Goal: Information Seeking & Learning: Learn about a topic

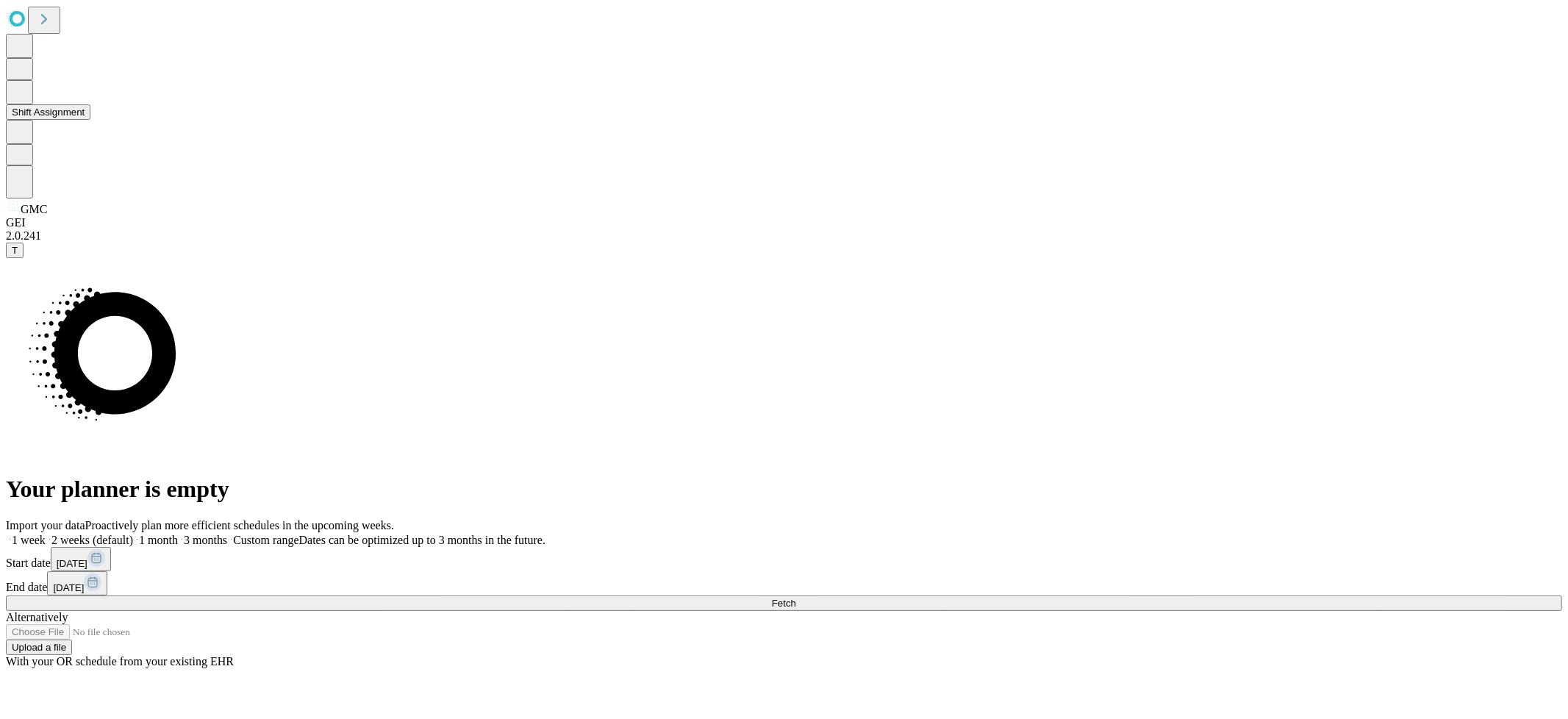
click at [90, 120] on button "Shift Assignment" at bounding box center [48, 112] width 84 height 16
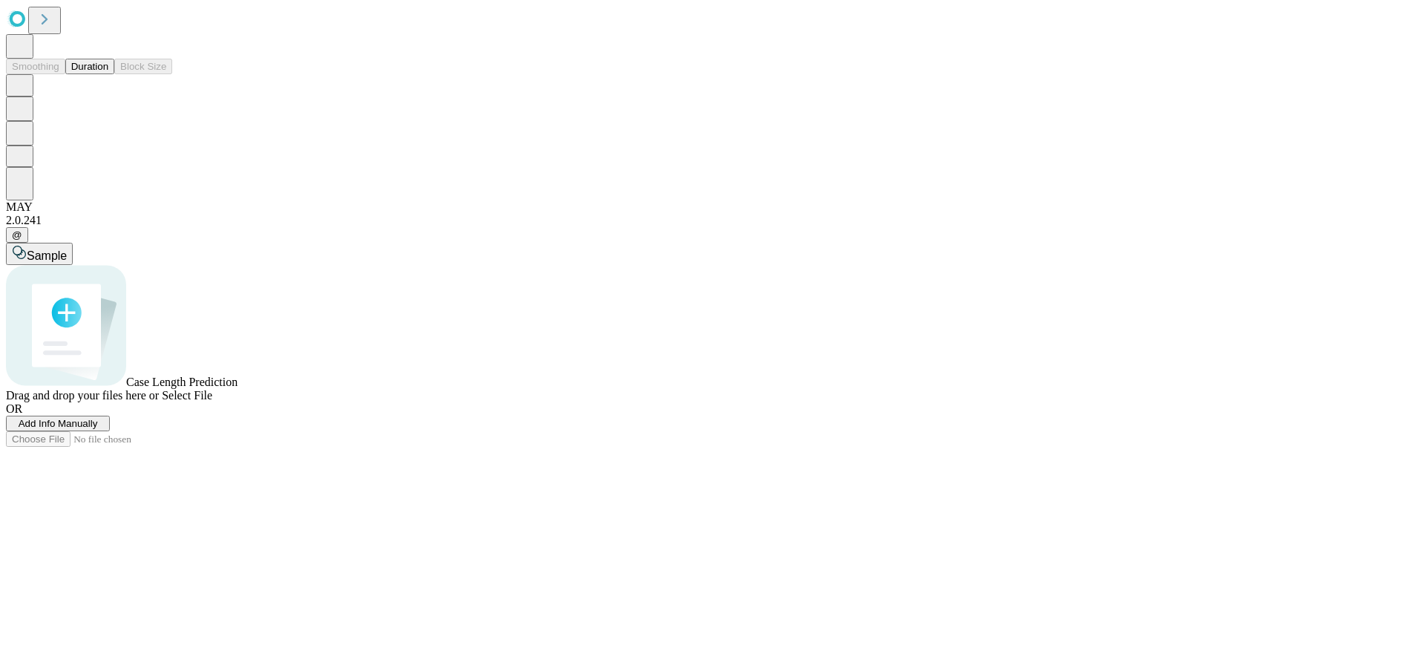
click at [101, 74] on button "Duration" at bounding box center [89, 67] width 49 height 16
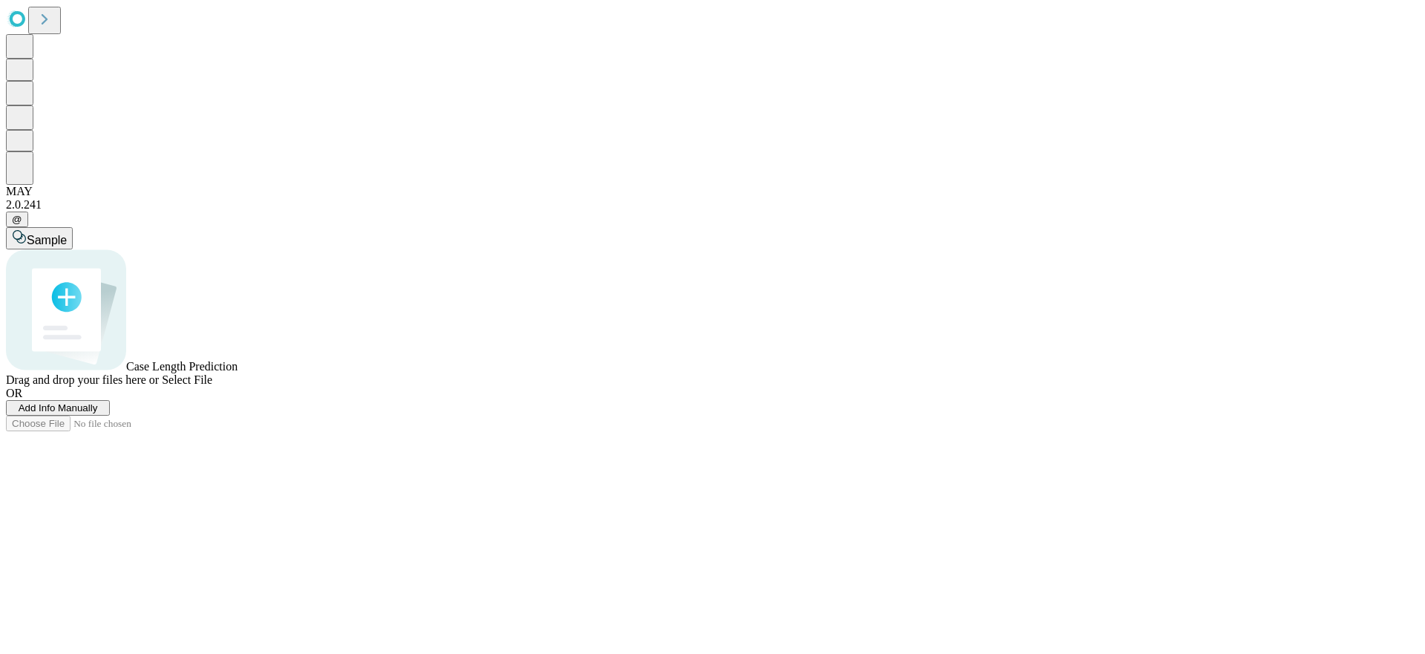
click at [67, 234] on span "Sample" at bounding box center [47, 240] width 40 height 13
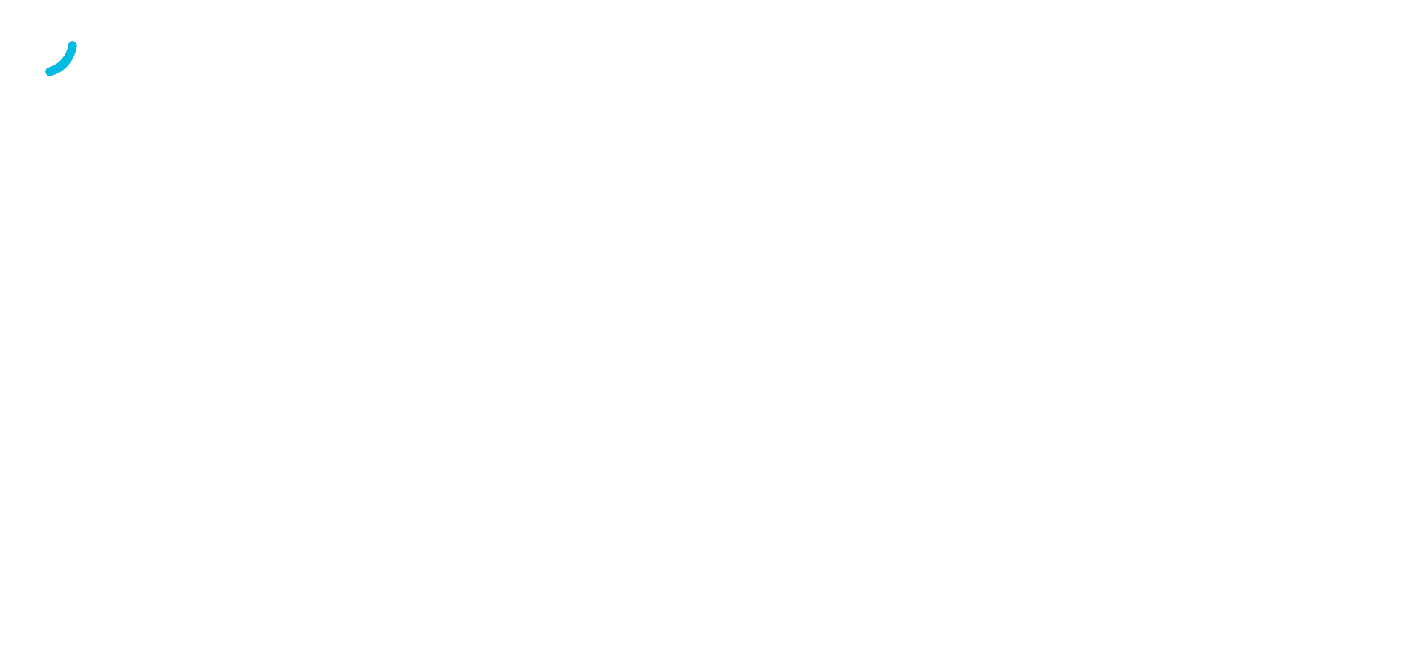
click at [559, 80] on div at bounding box center [713, 43] width 1414 height 74
click at [535, 80] on div at bounding box center [713, 43] width 1414 height 74
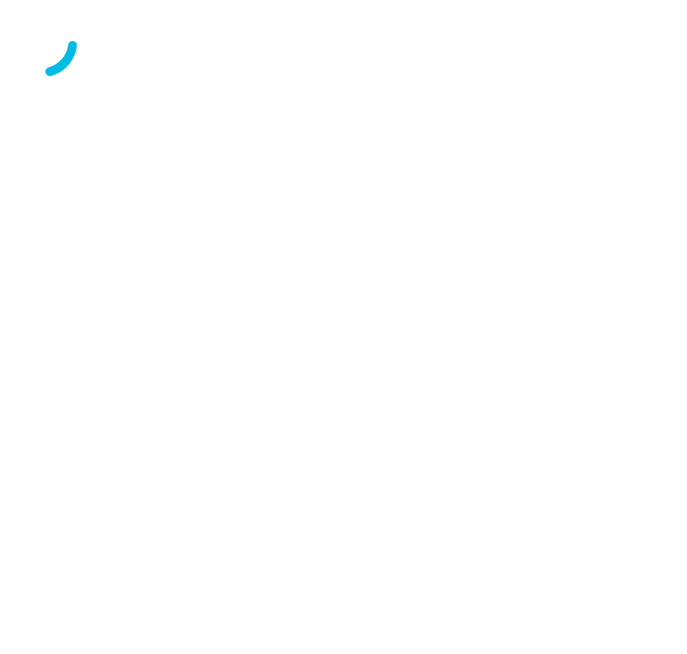
click at [258, 80] on div at bounding box center [343, 43] width 675 height 74
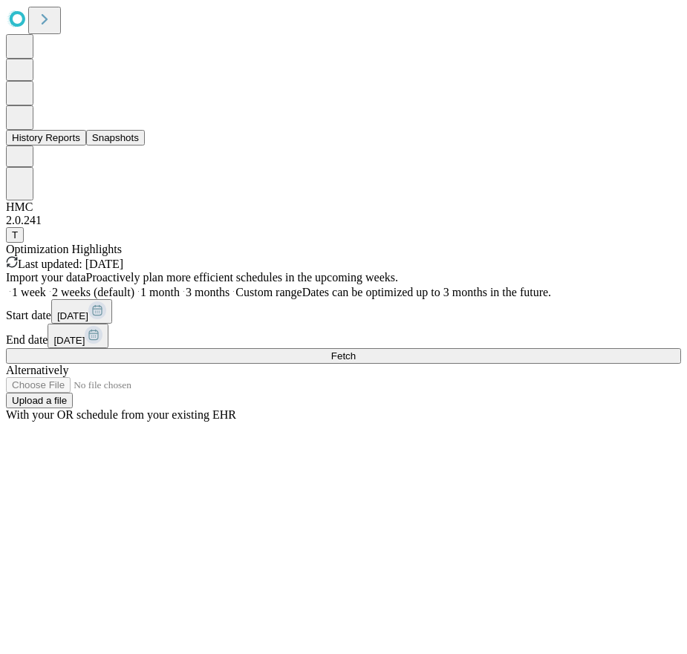
click at [86, 146] on button "History Reports" at bounding box center [46, 138] width 80 height 16
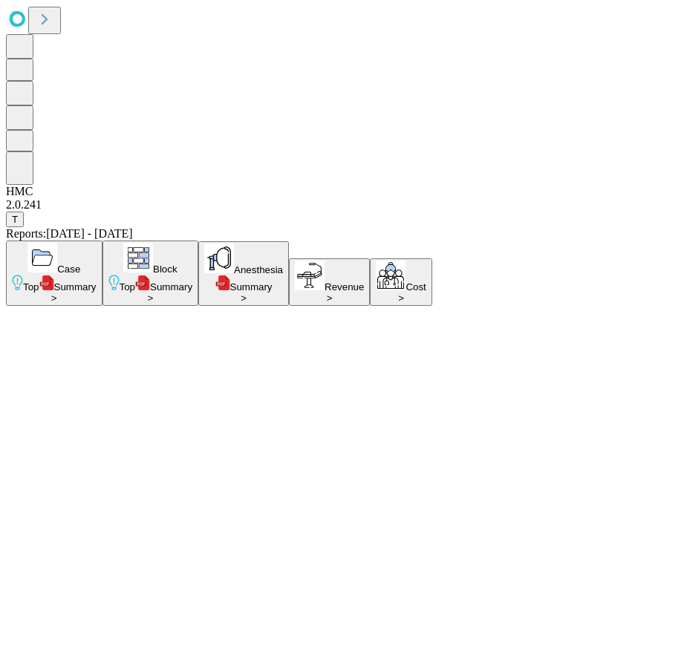
click at [102, 241] on button "Case Top Summary >" at bounding box center [54, 273] width 97 height 65
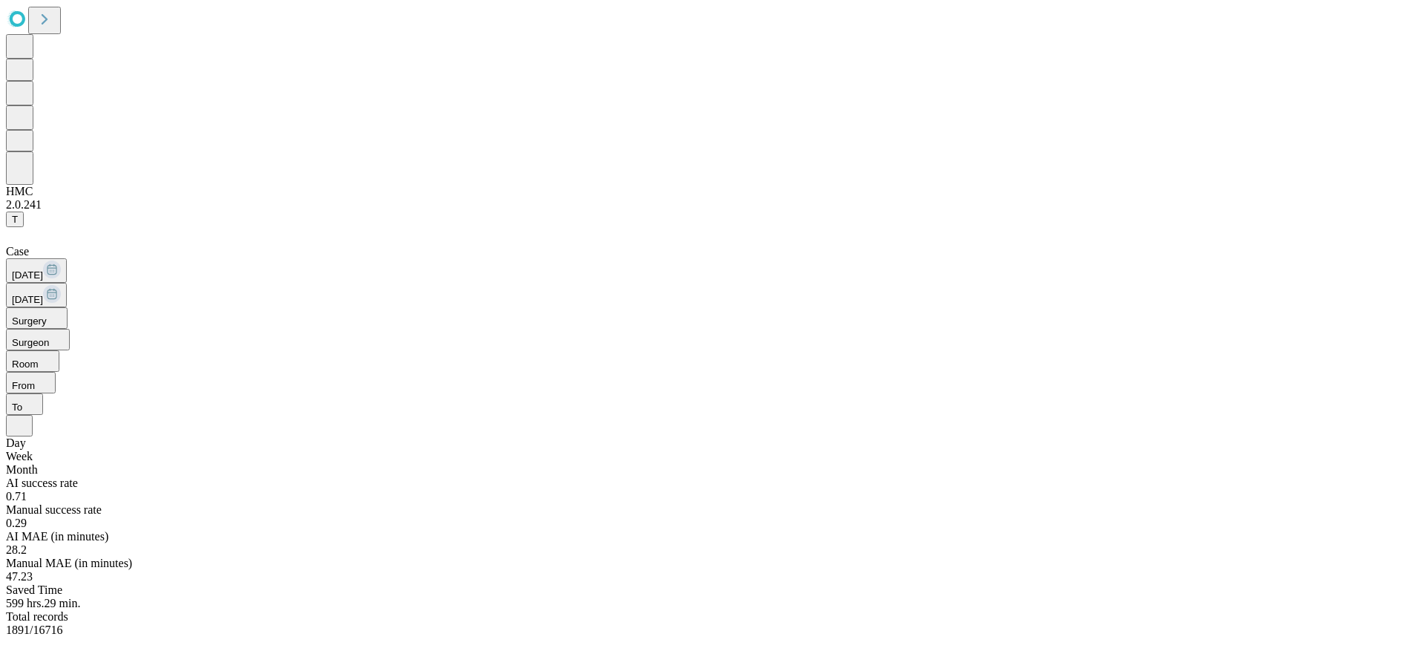
click at [49, 337] on span "Surgeon" at bounding box center [30, 342] width 37 height 11
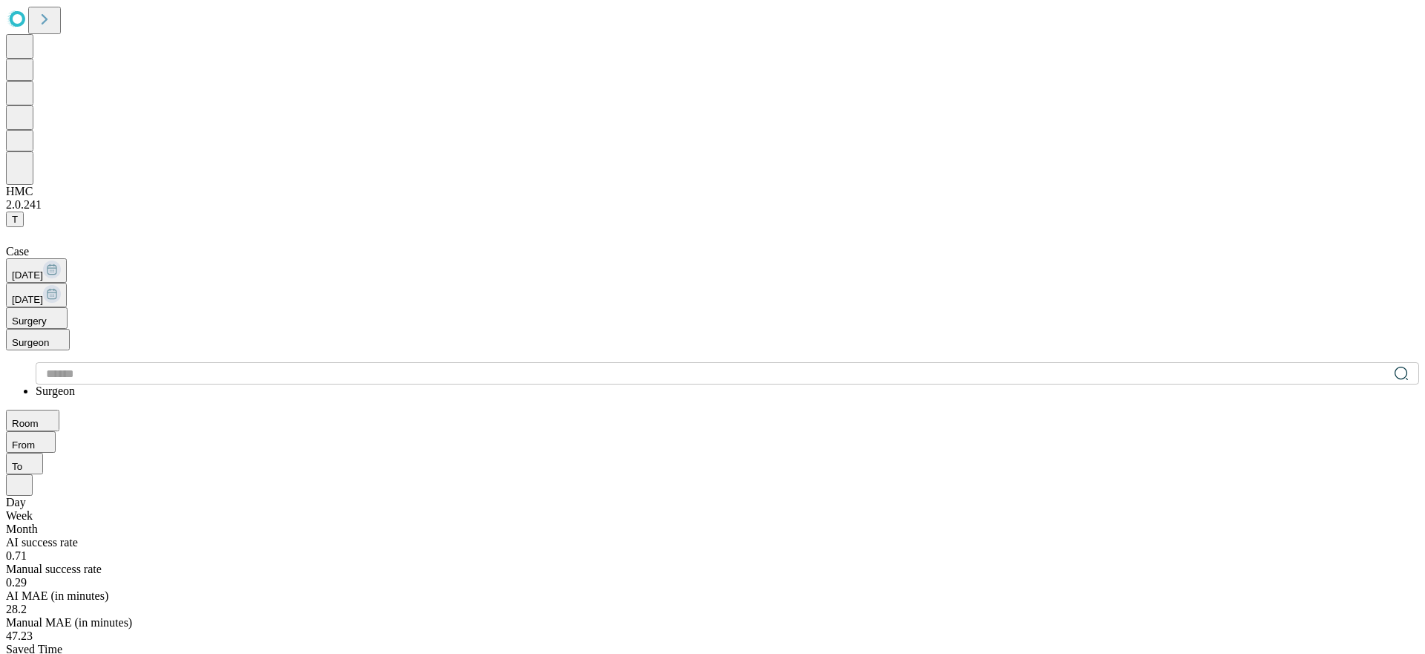
click at [68, 307] on button "Surgery" at bounding box center [37, 318] width 62 height 22
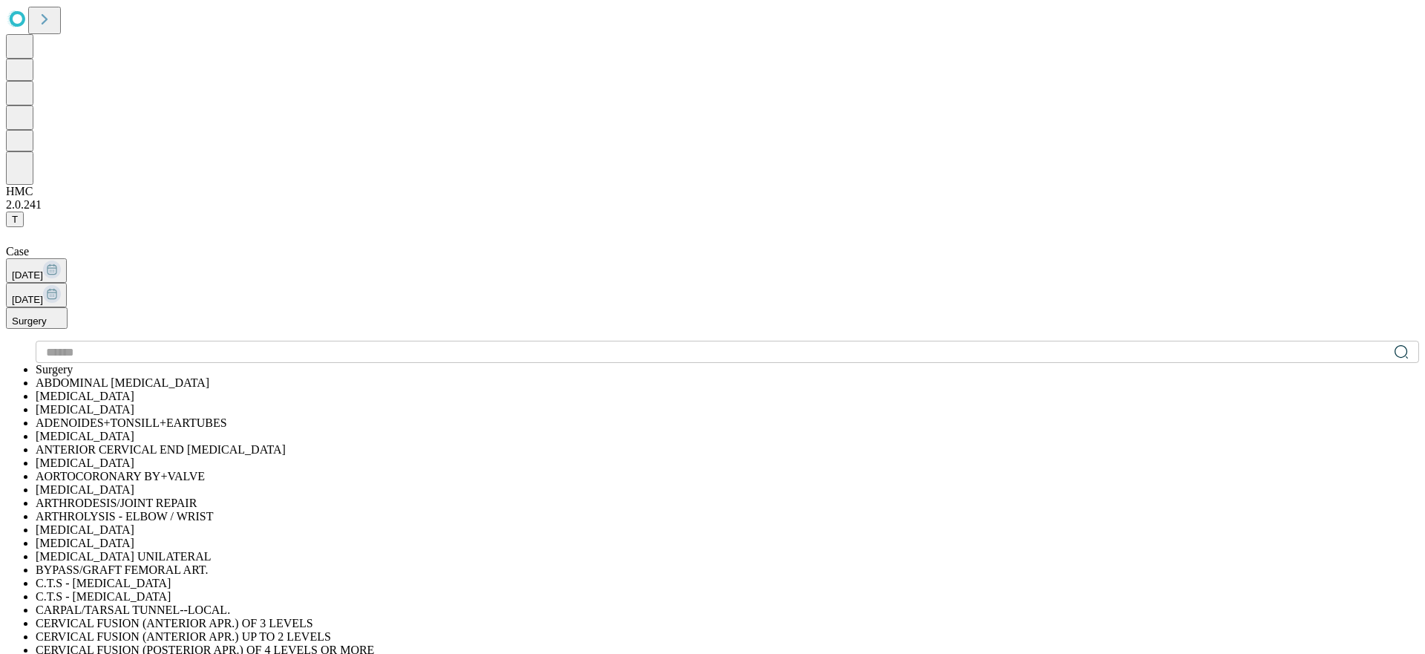
scroll to position [790, 0]
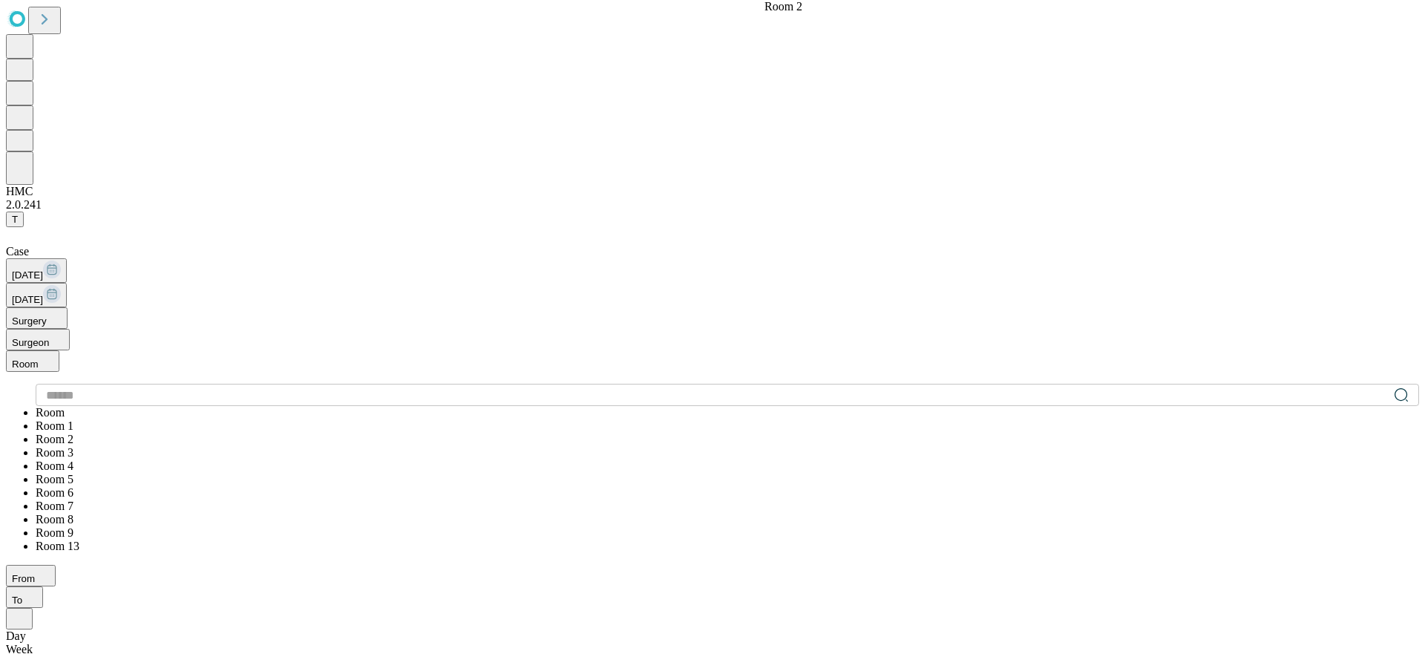
click at [35, 573] on span "From" at bounding box center [23, 578] width 23 height 11
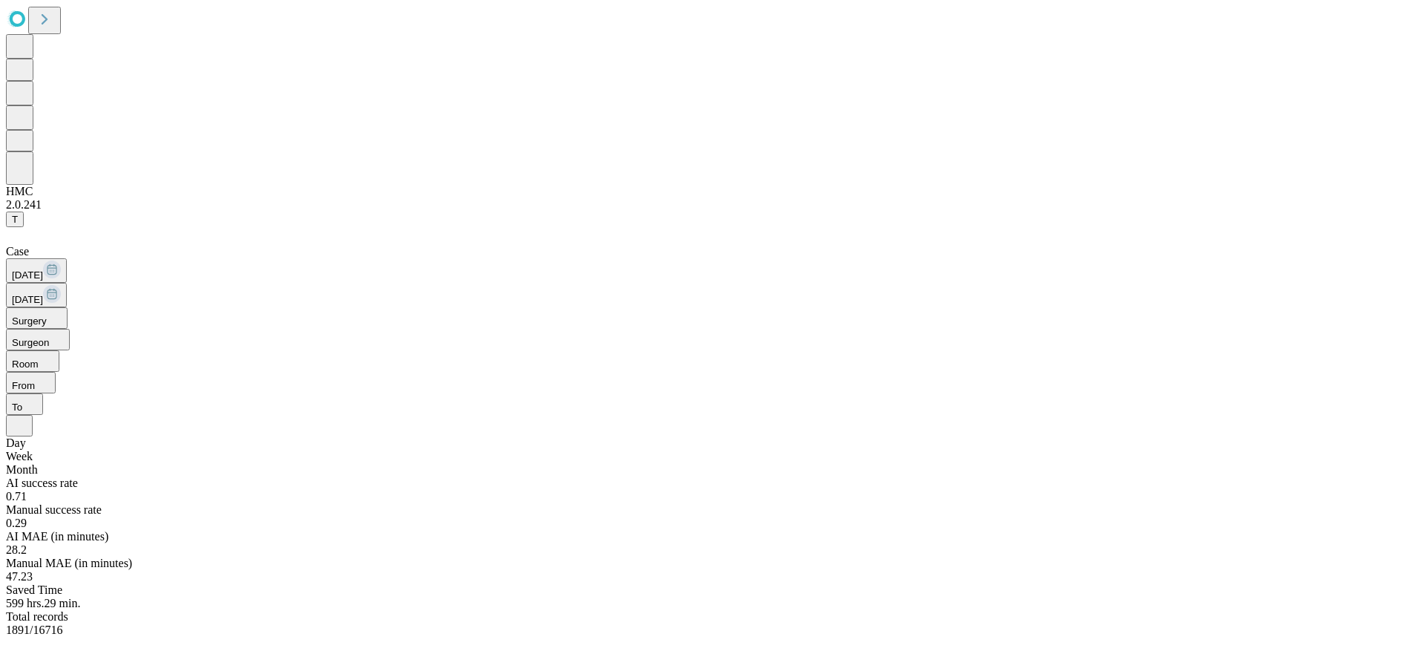
click at [33, 570] on span "47.23" at bounding box center [19, 576] width 27 height 13
click at [30, 624] on span "1891" at bounding box center [18, 630] width 24 height 13
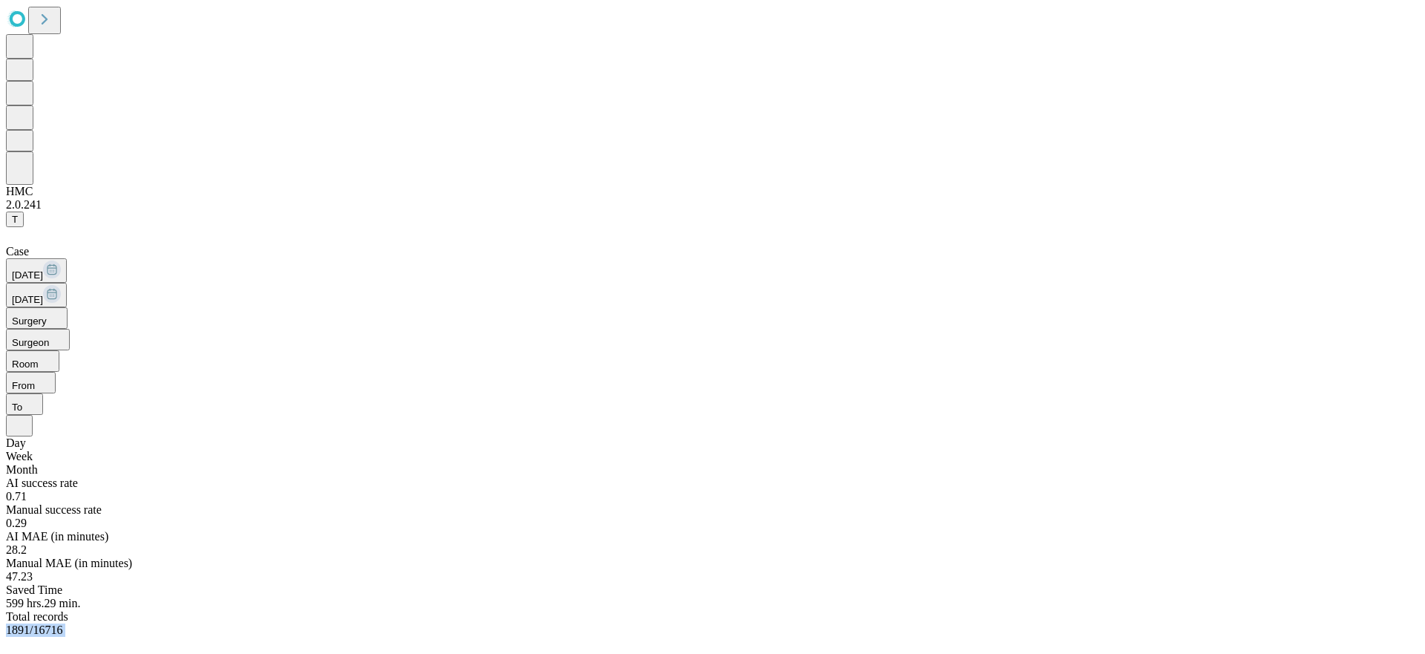
click at [30, 624] on span "1891" at bounding box center [18, 630] width 24 height 13
click at [461, 503] on div "Manual success rate" at bounding box center [713, 509] width 1414 height 13
click at [27, 490] on span "0.71" at bounding box center [16, 496] width 21 height 13
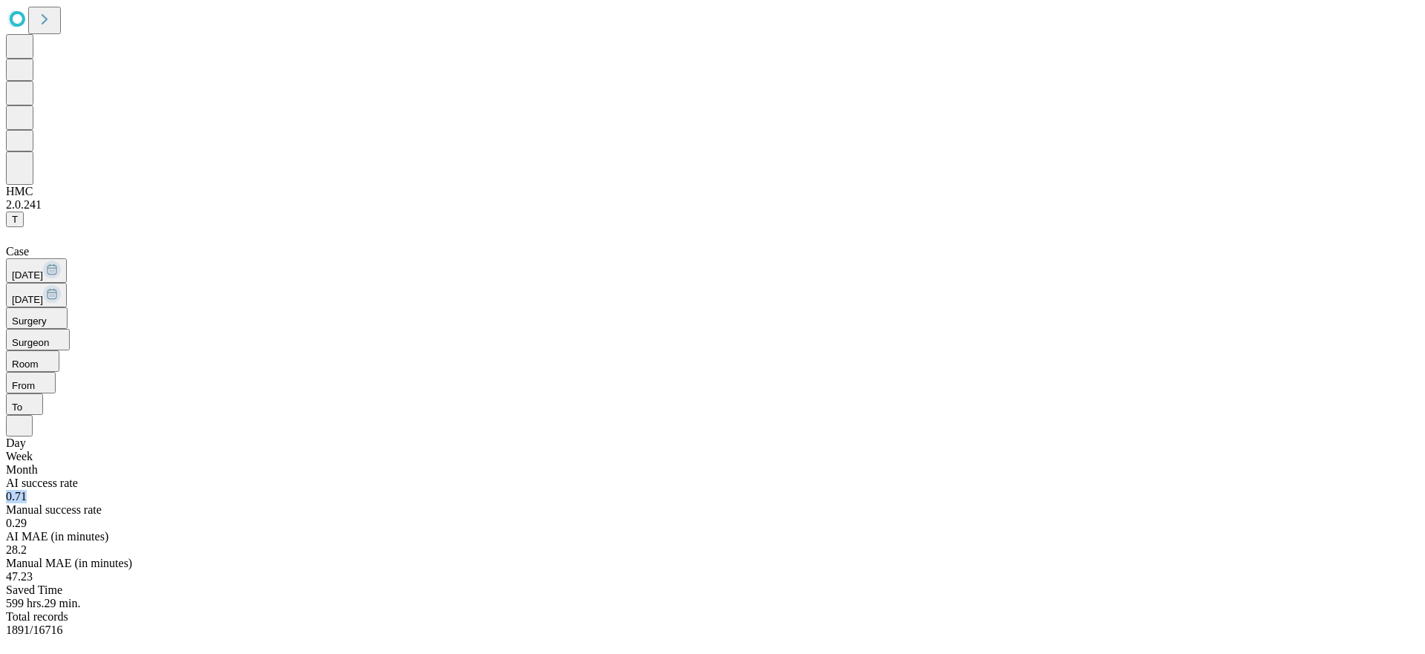
click at [27, 490] on span "0.71" at bounding box center [16, 496] width 21 height 13
click at [27, 543] on span "28.2" at bounding box center [16, 549] width 21 height 13
click at [686, 557] on div "Manual MAE (in minutes) 47.23" at bounding box center [713, 570] width 1414 height 27
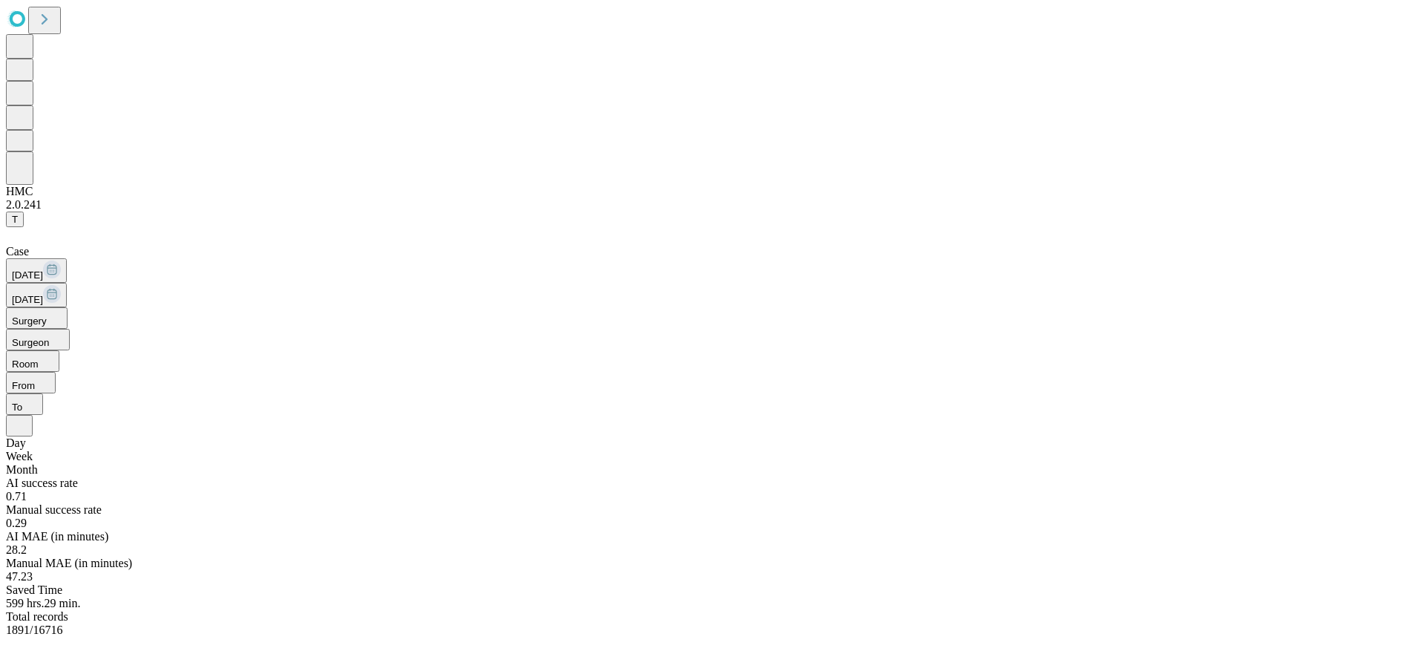
click at [686, 557] on div "Manual MAE (in minutes) 47.23" at bounding box center [713, 570] width 1414 height 27
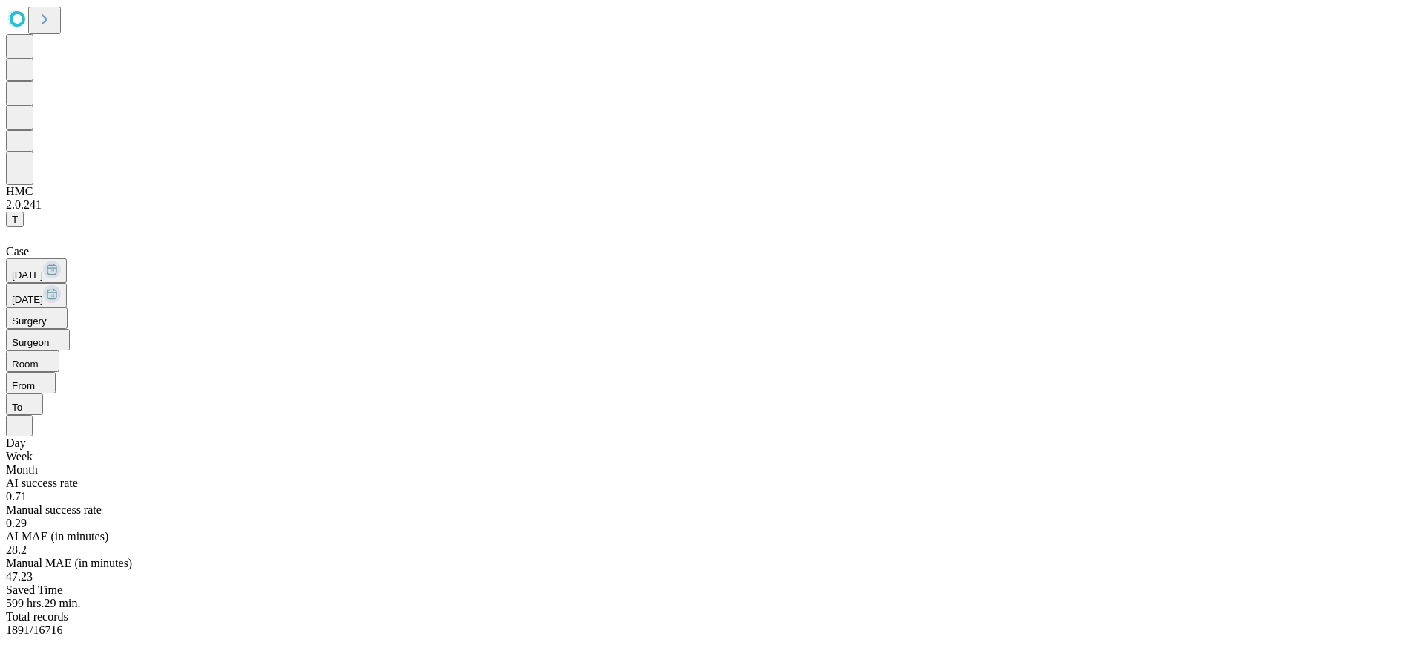
click at [61, 261] on rect at bounding box center [52, 270] width 18 height 18
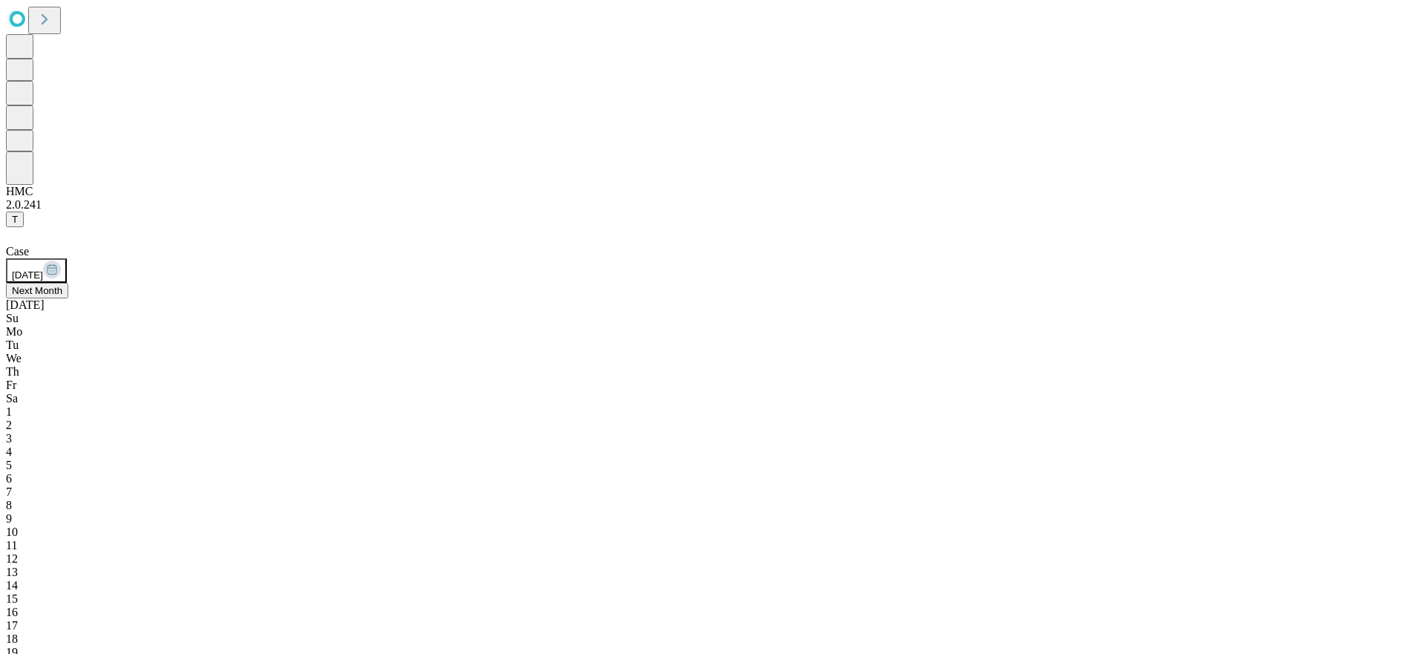
click at [179, 405] on div "1" at bounding box center [713, 411] width 1414 height 13
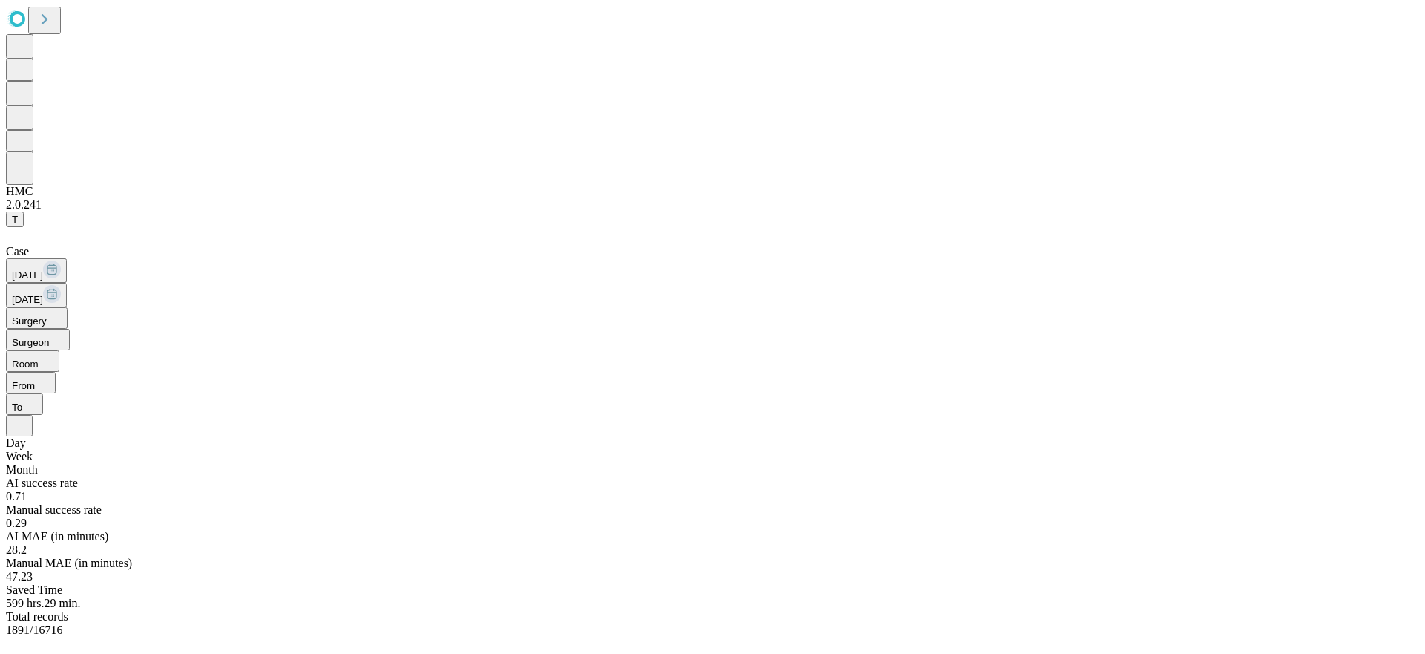
click at [61, 285] on rect at bounding box center [52, 294] width 18 height 18
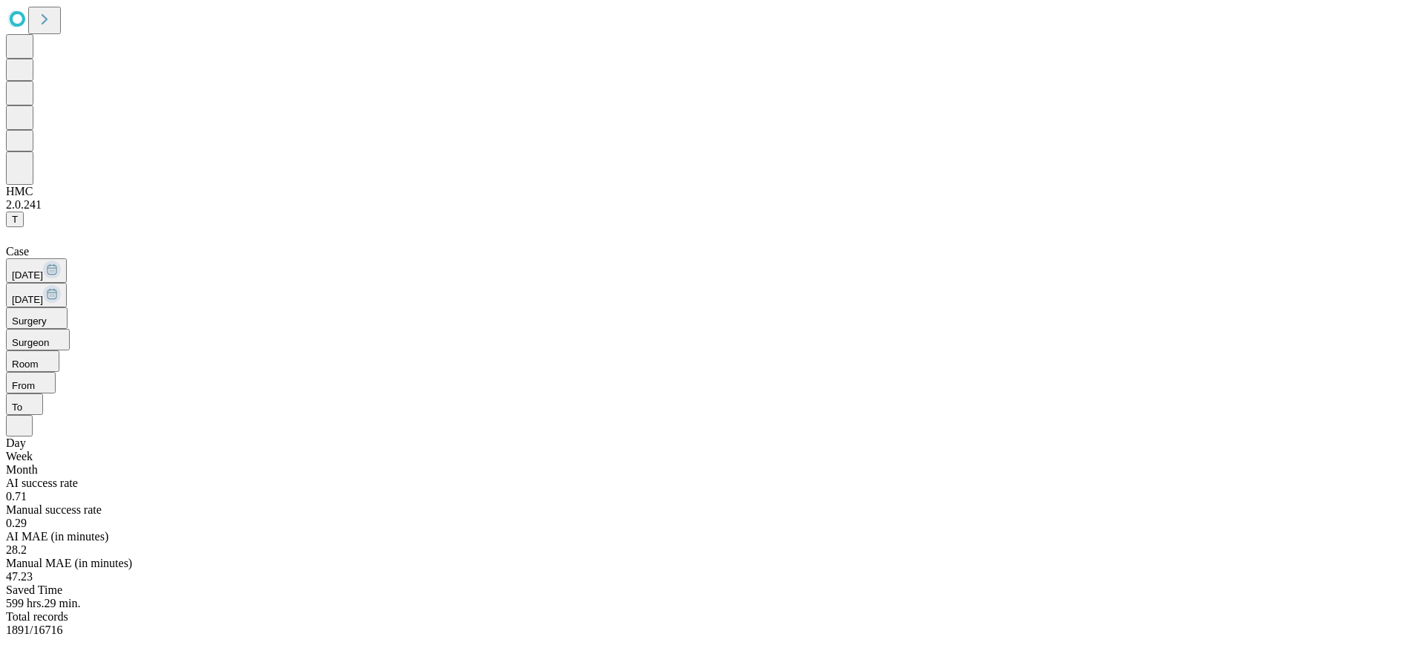
click at [686, 437] on div "Day" at bounding box center [713, 443] width 1414 height 13
click at [686, 463] on div "Month" at bounding box center [713, 469] width 1414 height 13
click at [68, 610] on span "Total records" at bounding box center [37, 616] width 62 height 13
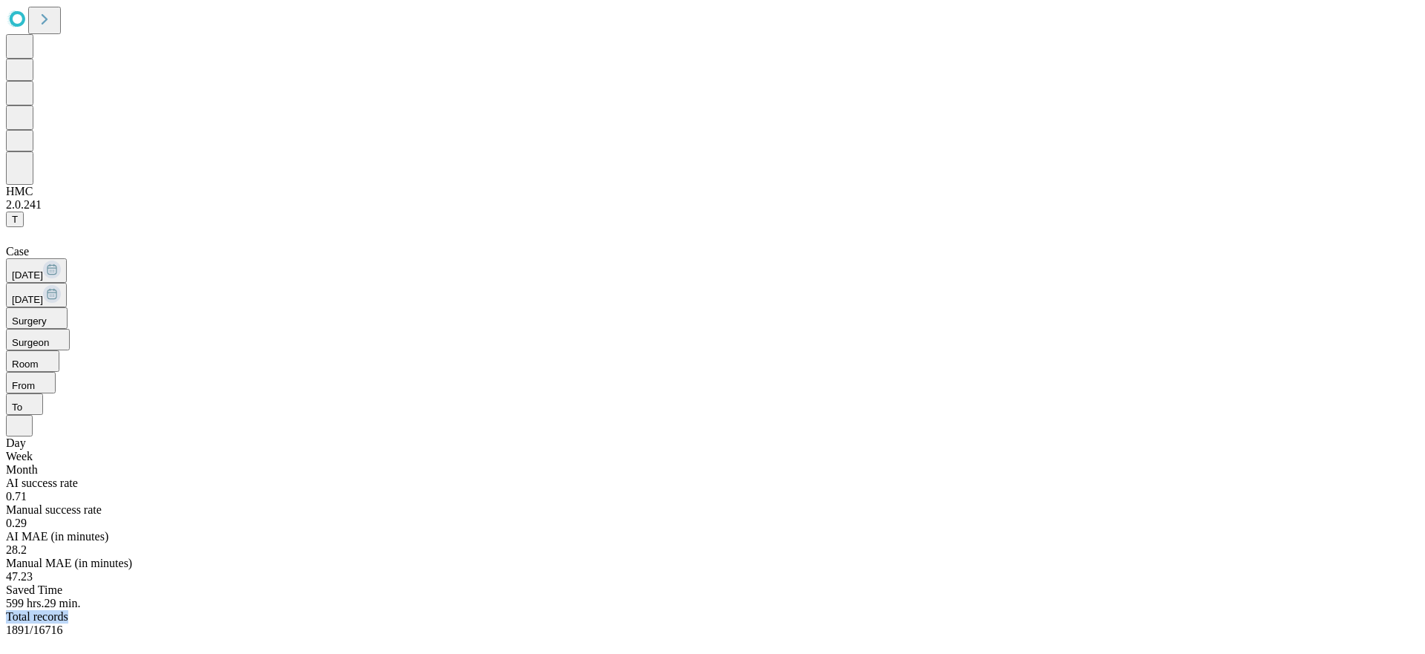
click at [68, 610] on span "Total records" at bounding box center [37, 616] width 62 height 13
click at [62, 624] on span "1891 /16716" at bounding box center [34, 630] width 56 height 13
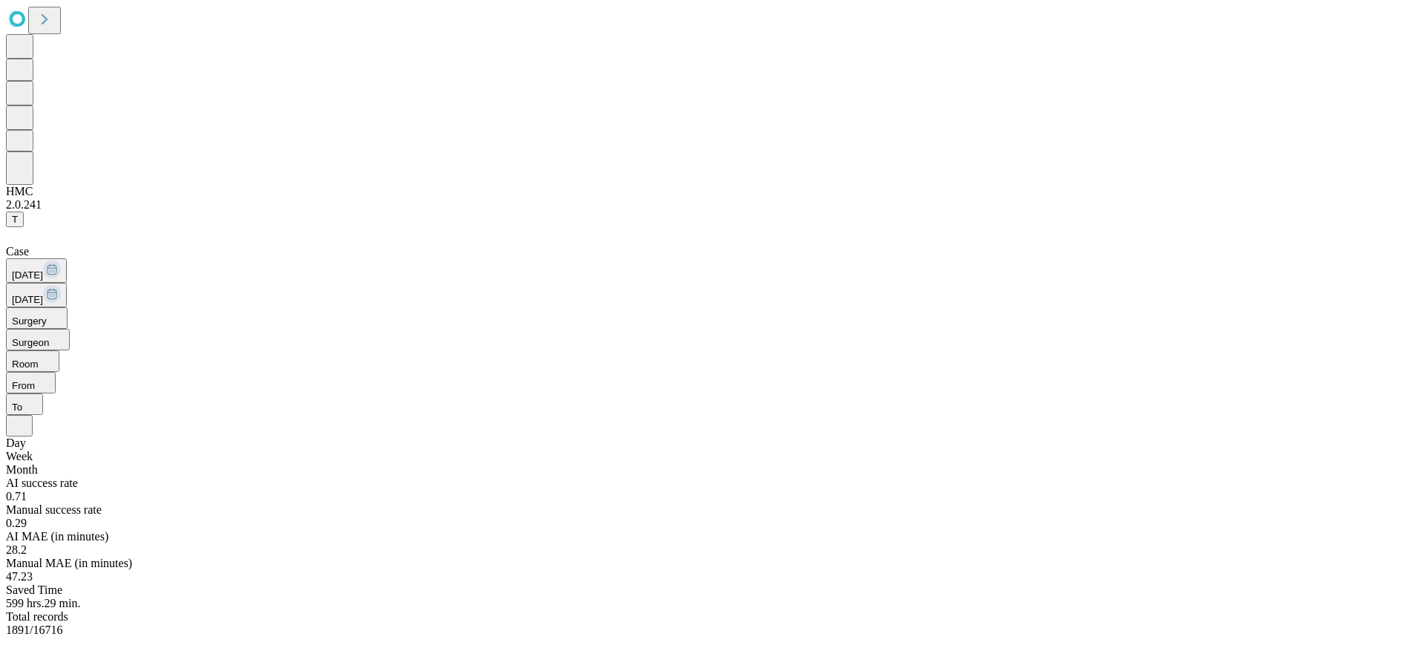
scroll to position [5178, 0]
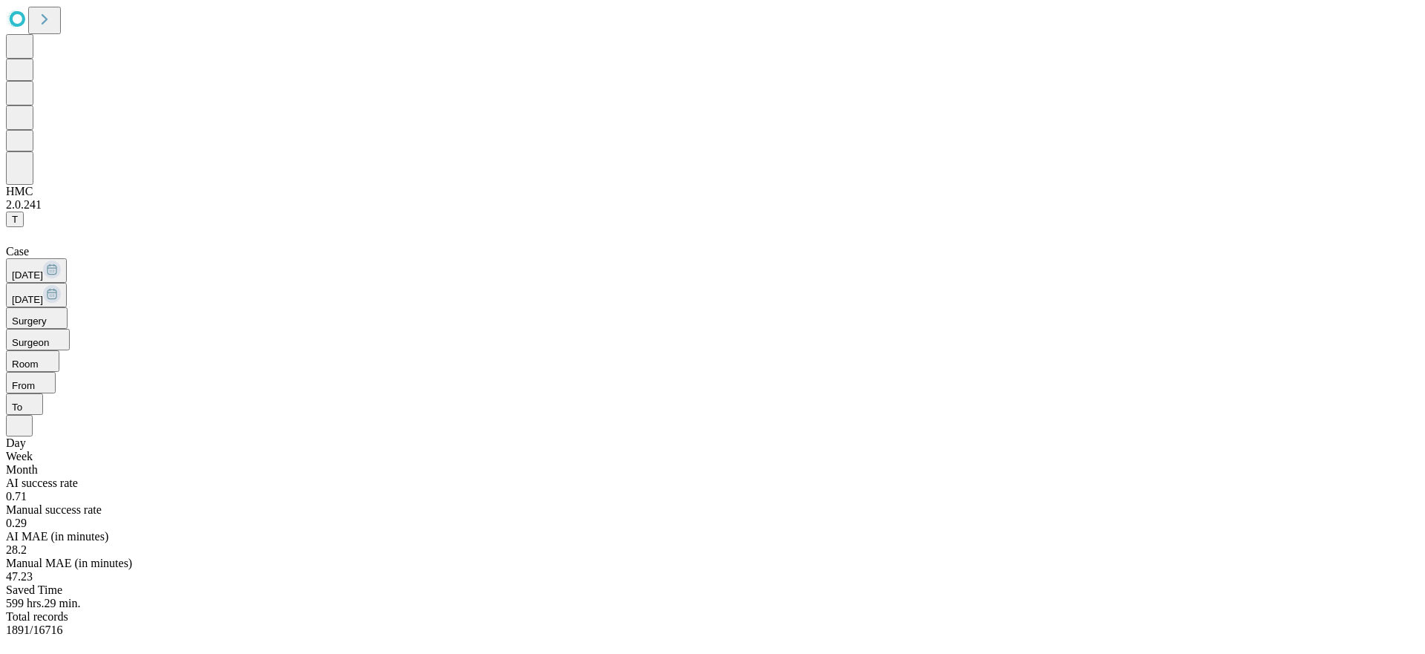
scroll to position [0, 0]
click at [62, 624] on span "/16716" at bounding box center [46, 630] width 33 height 13
drag, startPoint x: 1353, startPoint y: 27, endPoint x: 1301, endPoint y: 32, distance: 52.9
click at [686, 450] on div "Week" at bounding box center [713, 456] width 1414 height 13
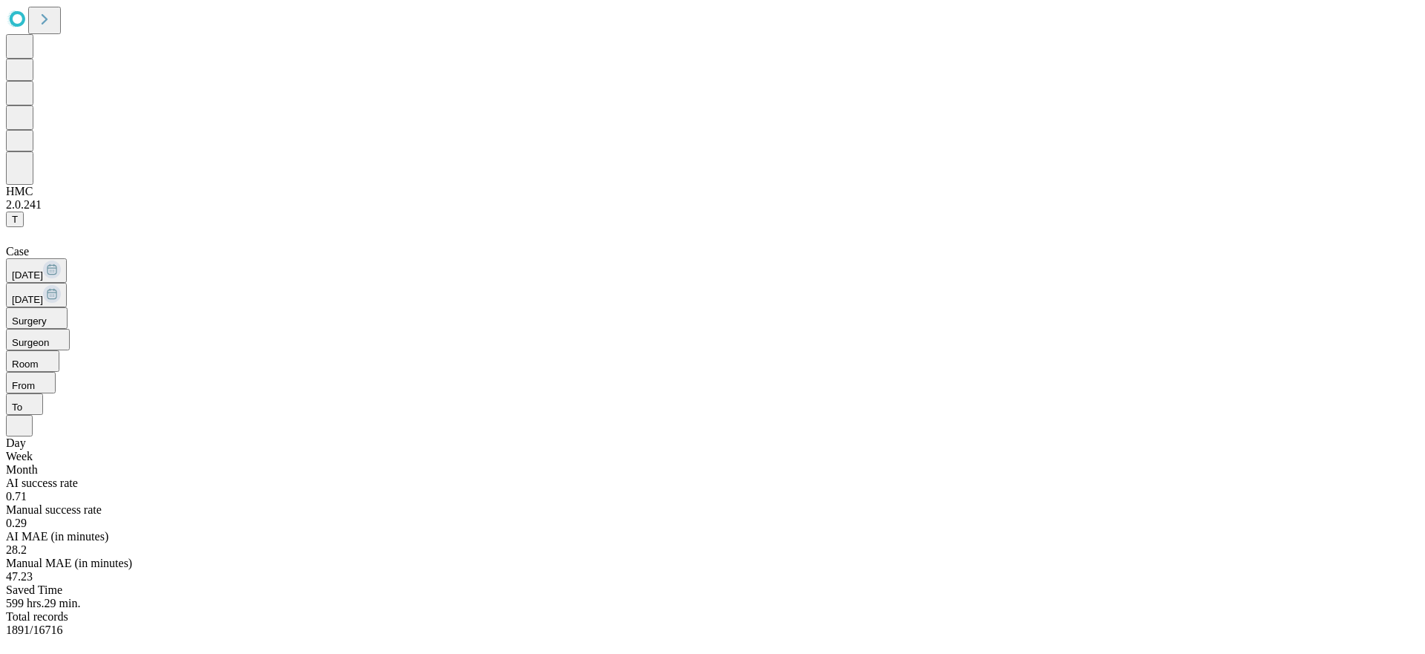
click at [686, 437] on div "Day" at bounding box center [713, 443] width 1414 height 13
click at [27, 417] on icon at bounding box center [19, 424] width 15 height 15
click at [686, 463] on div "Month" at bounding box center [713, 469] width 1414 height 13
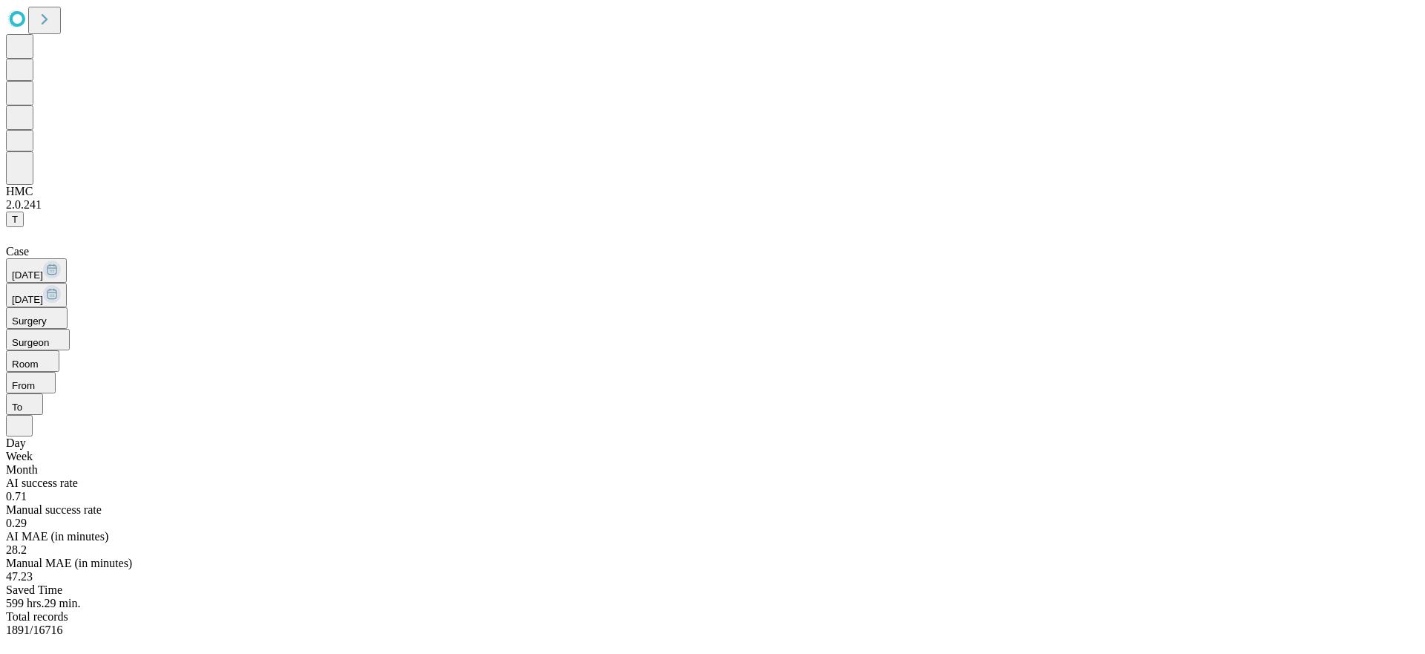
click at [68, 307] on button "Surgery" at bounding box center [37, 318] width 62 height 22
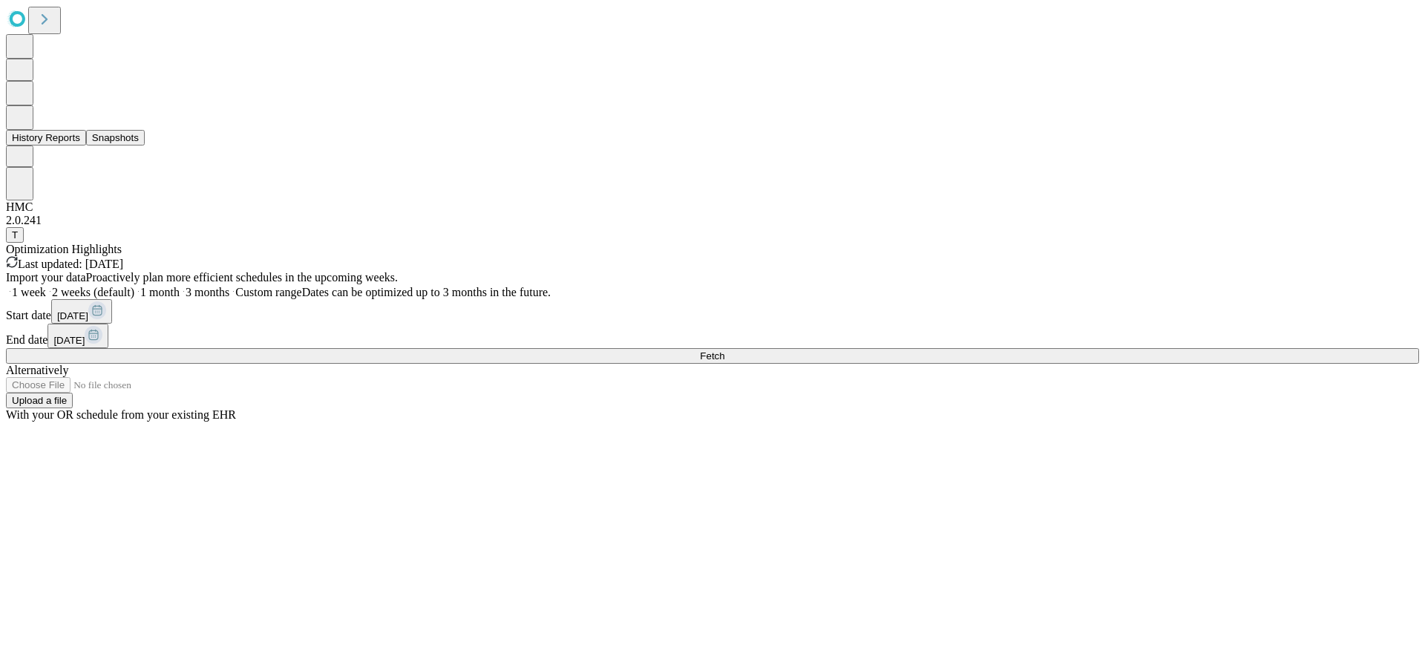
click at [86, 146] on button "History Reports" at bounding box center [46, 138] width 80 height 16
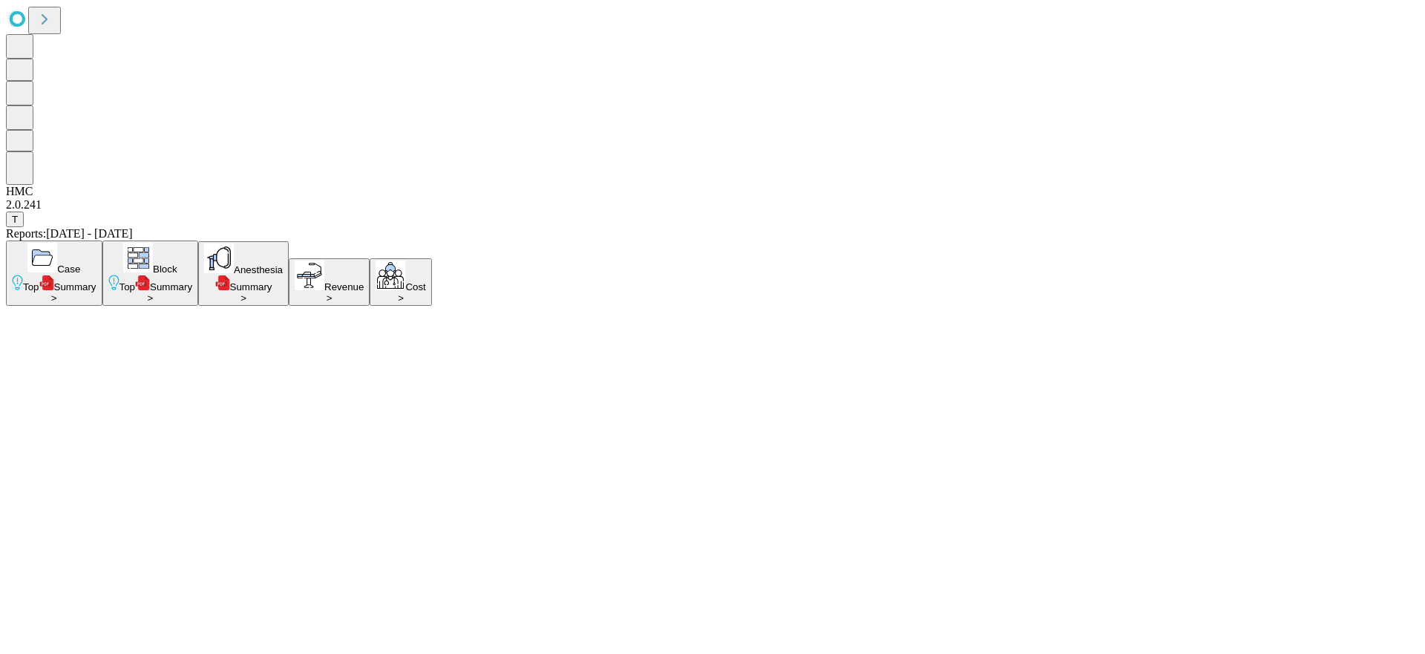
click at [102, 241] on button "Case Top Summary >" at bounding box center [54, 273] width 97 height 65
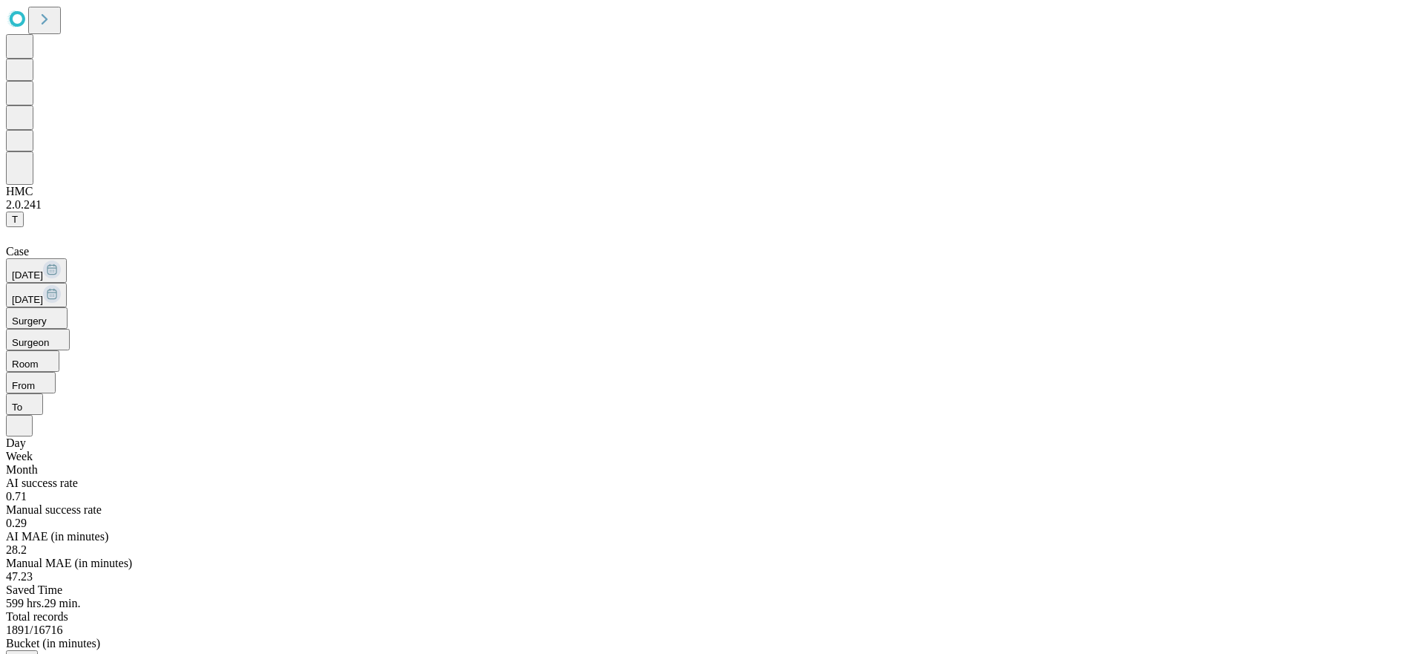
click at [43, 294] on span "[DATE]" at bounding box center [27, 299] width 31 height 11
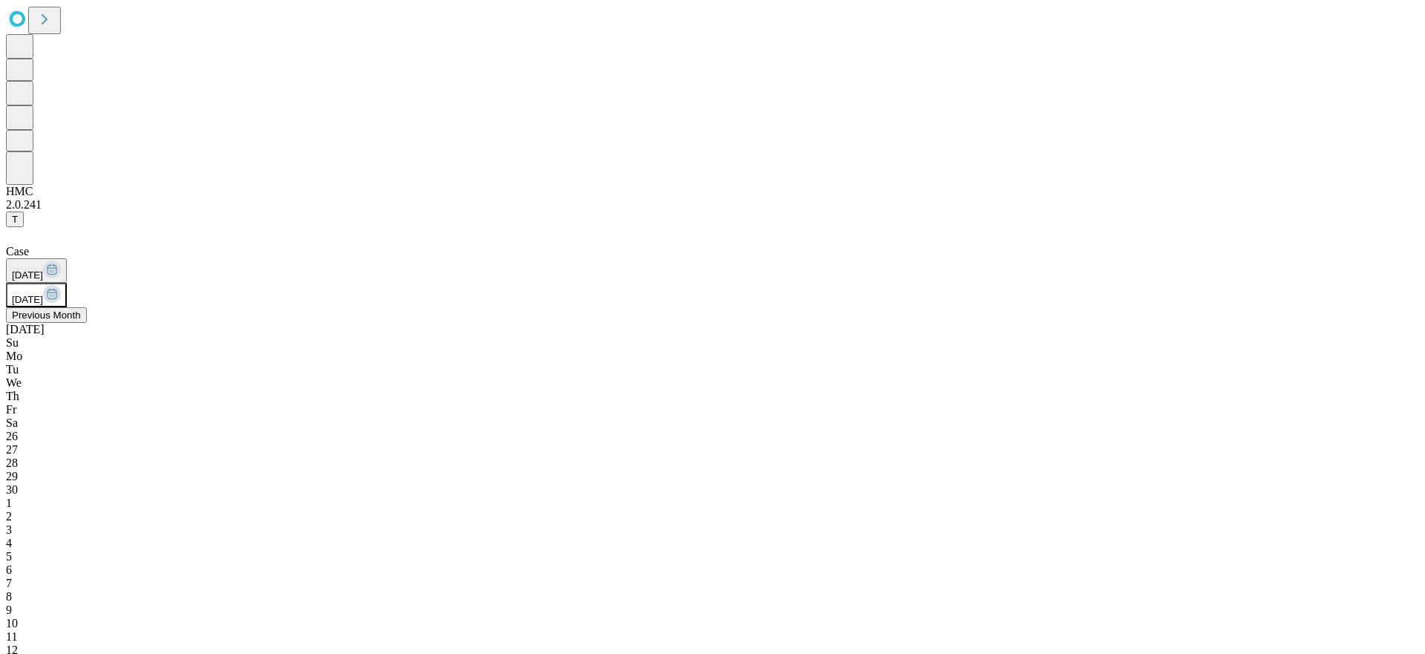
click at [67, 283] on button "[DATE]" at bounding box center [36, 295] width 61 height 24
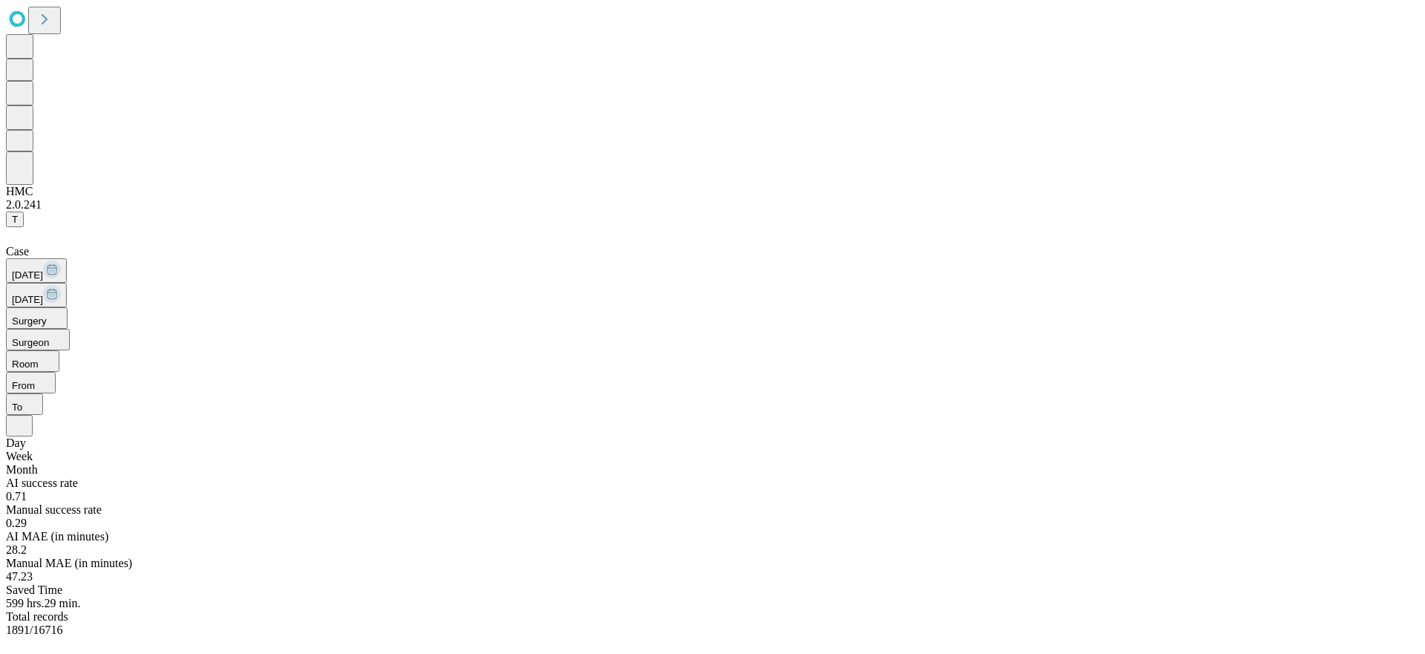
scroll to position [21, 0]
click at [43, 294] on span "[DATE]" at bounding box center [27, 299] width 31 height 11
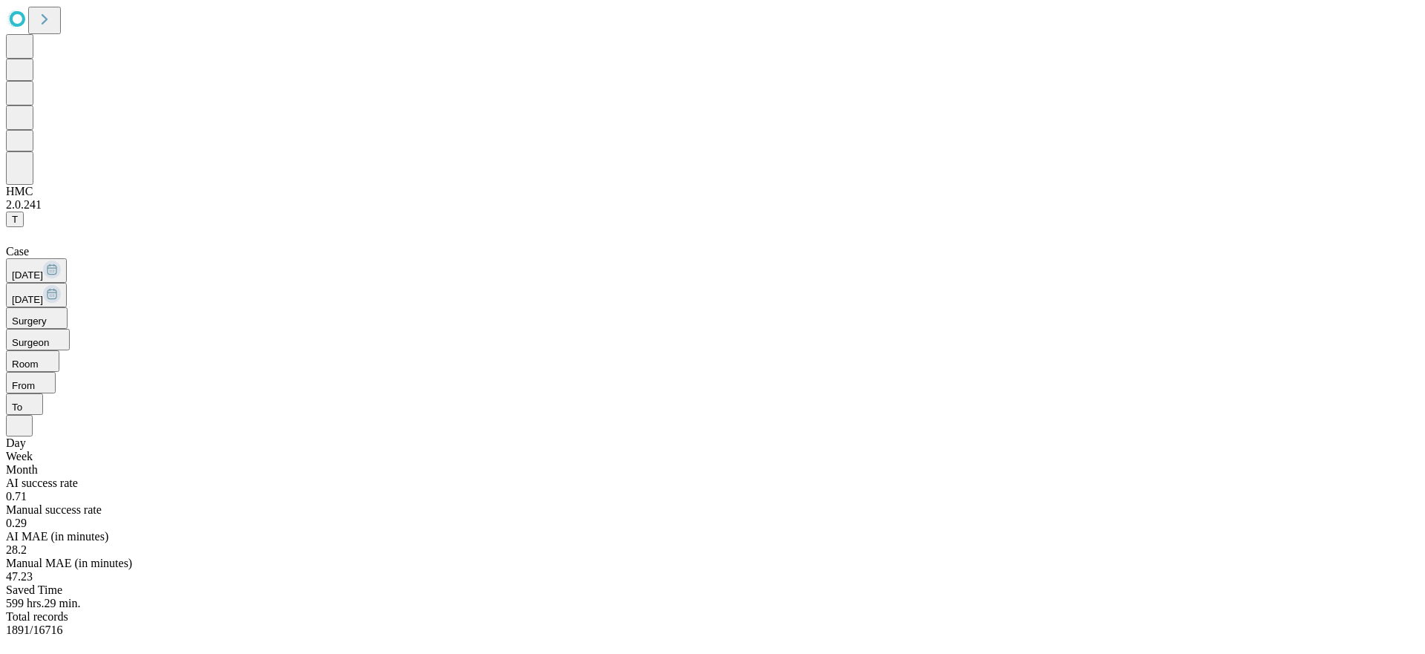
scroll to position [917, 0]
